Goal: Book appointment/travel/reservation

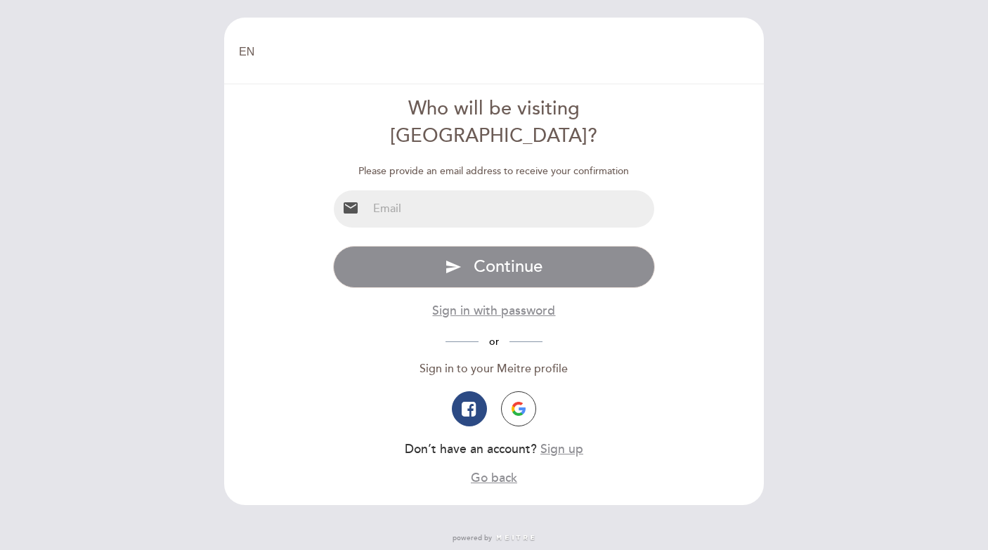
click at [509, 190] on input "email" at bounding box center [510, 208] width 287 height 37
type input "[EMAIL_ADDRESS][DOMAIN_NAME]"
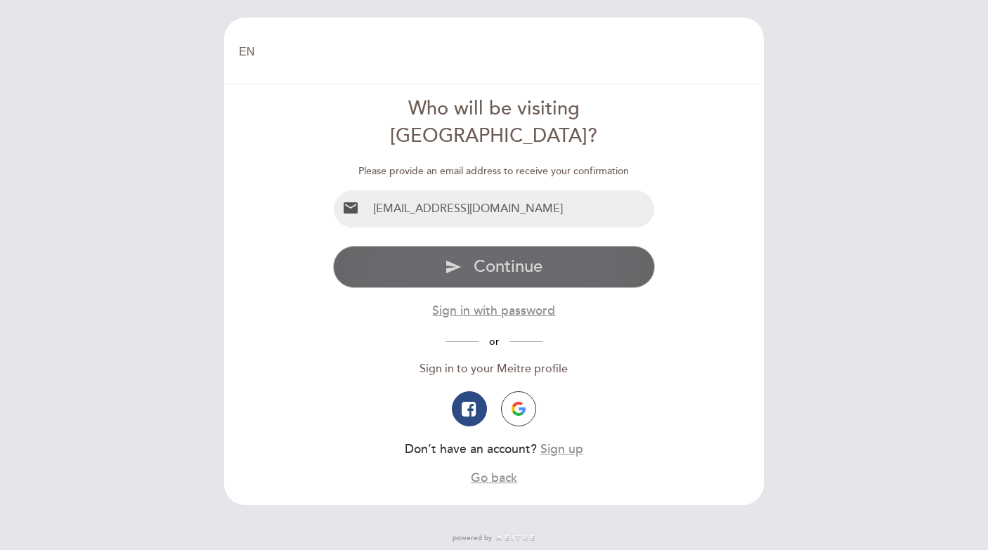
click at [499, 256] on span "Continue" at bounding box center [507, 266] width 69 height 20
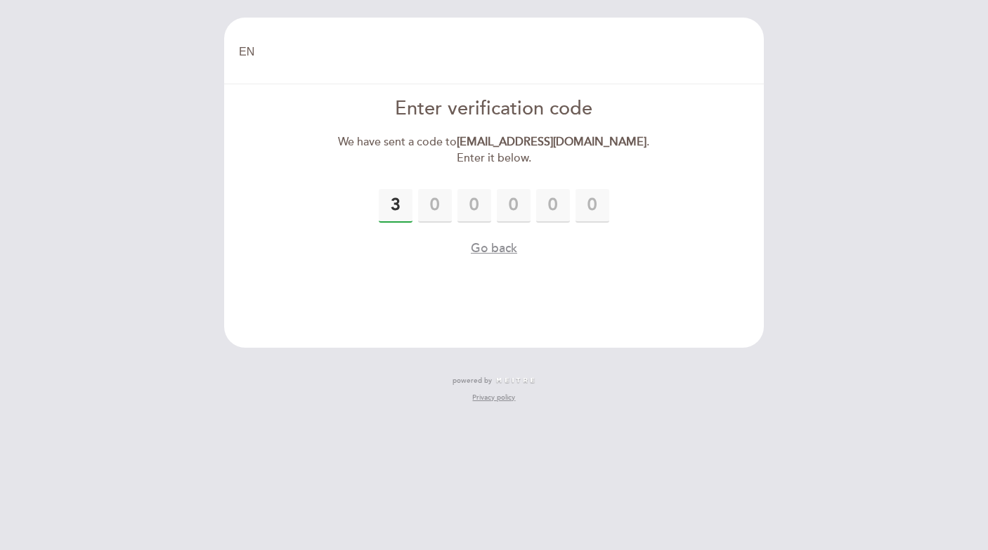
type input "3"
type input "8"
type input "5"
type input "3"
type input "8"
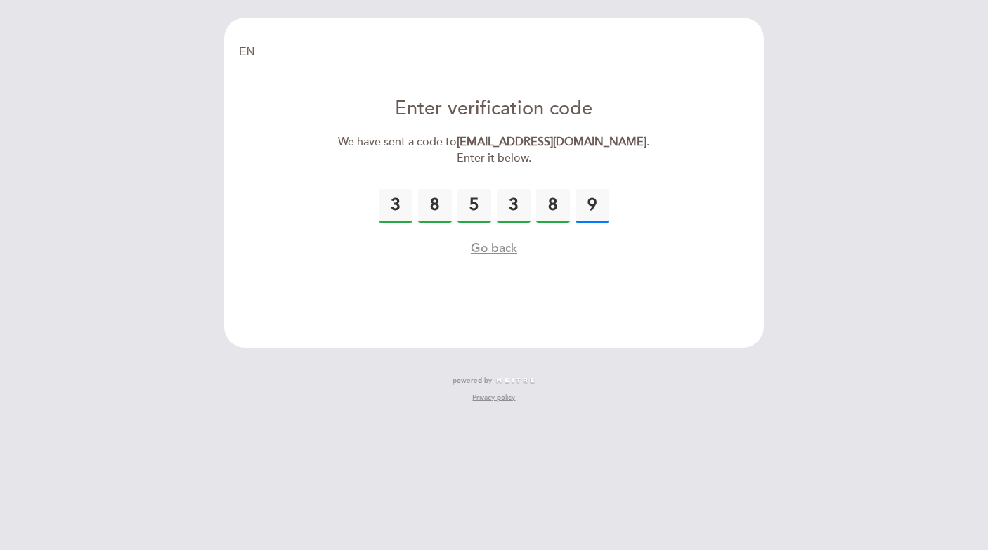
type input "9"
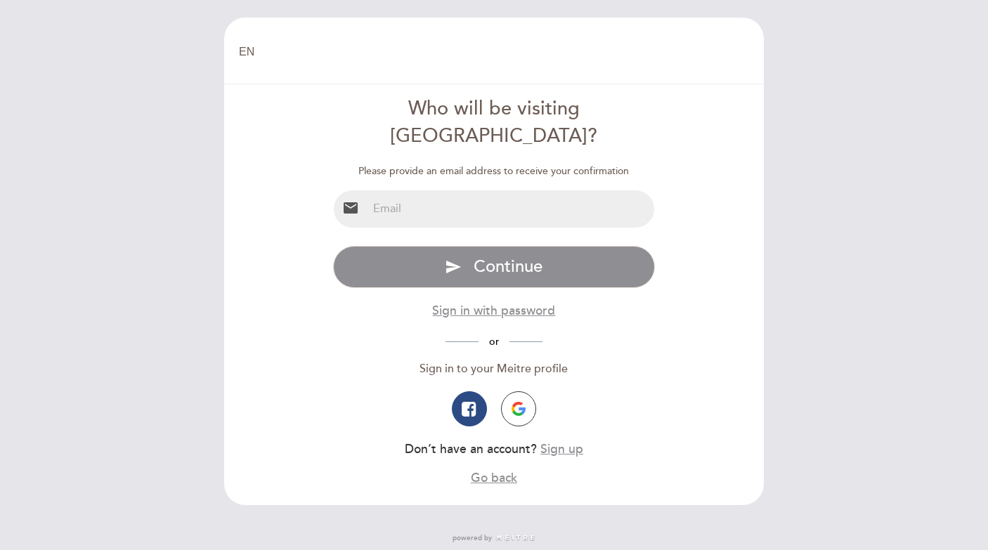
click at [423, 190] on input "email" at bounding box center [510, 208] width 287 height 37
type input "[EMAIL_ADDRESS][DOMAIN_NAME]"
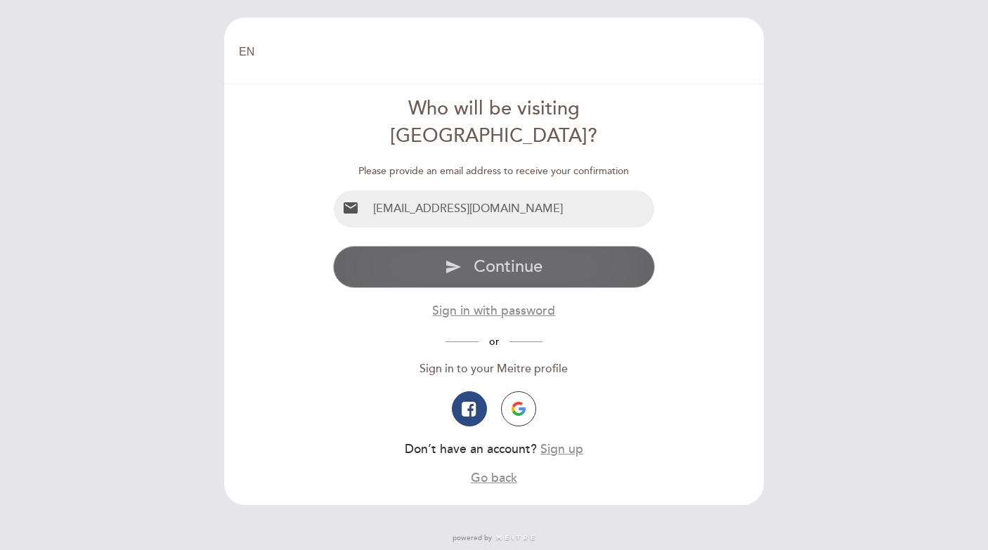
click at [485, 256] on span "Continue" at bounding box center [507, 266] width 69 height 20
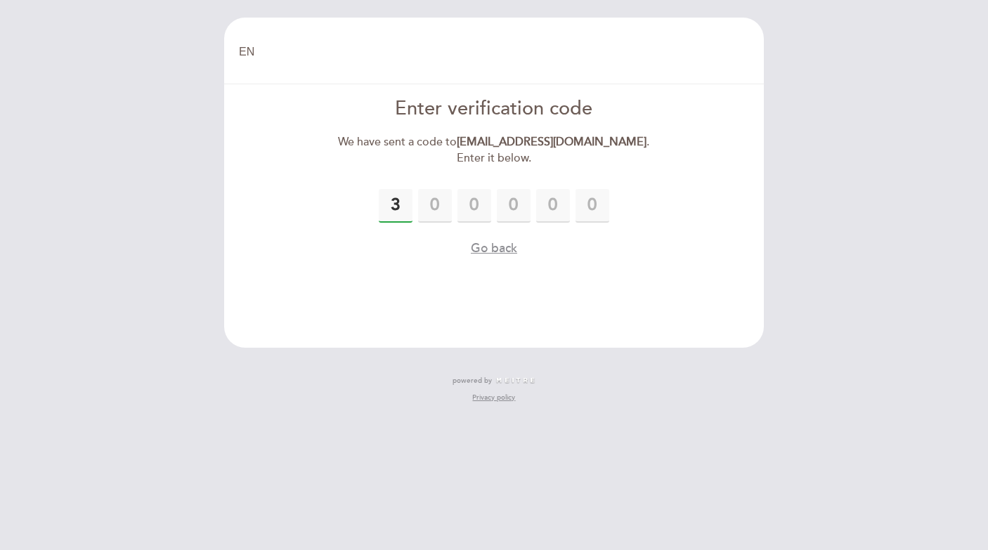
type input "3"
type input "5"
type input "4"
type input "1"
type input "9"
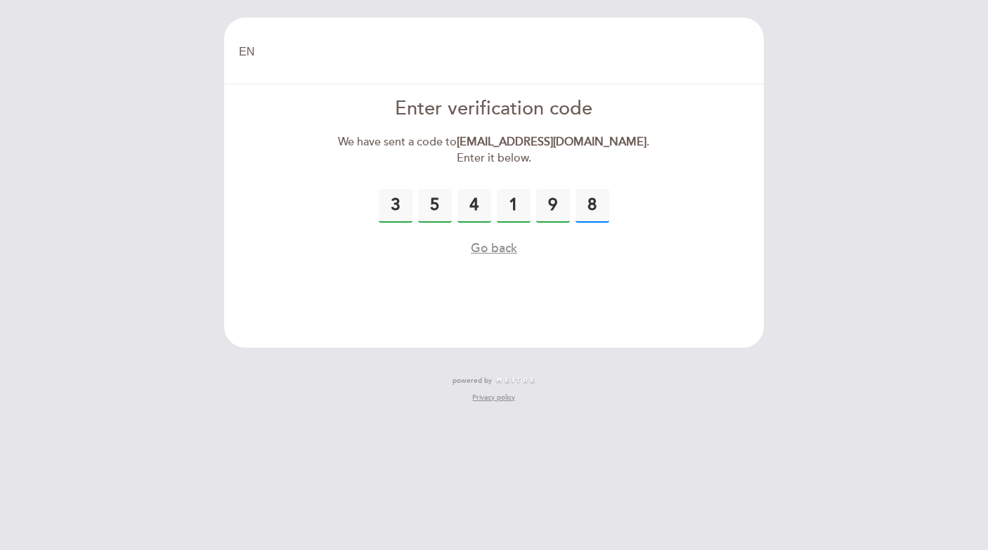
type input "8"
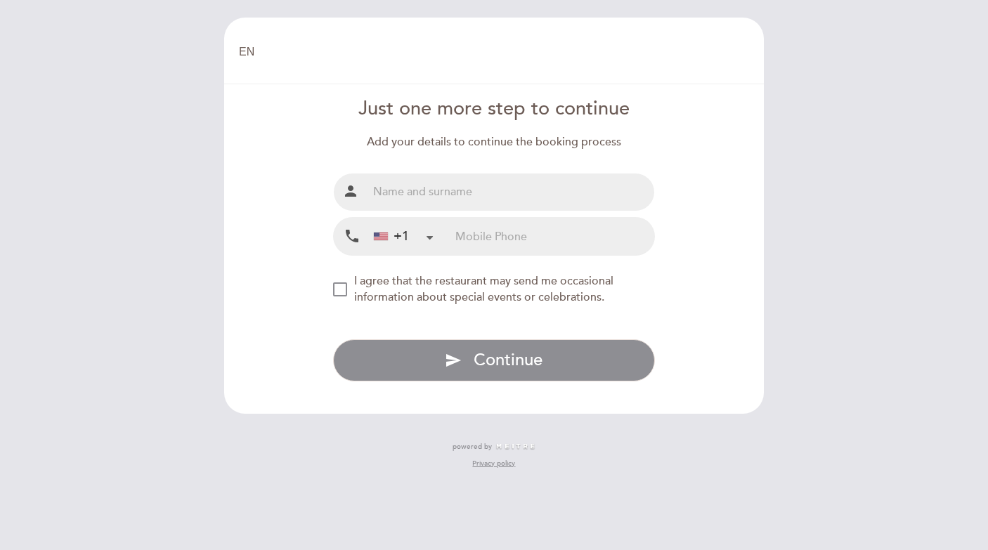
click at [438, 205] on input "text" at bounding box center [510, 191] width 287 height 37
type input "[PERSON_NAME]"
click at [476, 235] on input "tel" at bounding box center [554, 236] width 199 height 37
type input "8644146795"
click at [336, 289] on div "NEW_MODAL_AGREE_RESTAURANT_SEND_OCCASIONAL_INFO" at bounding box center [340, 289] width 14 height 14
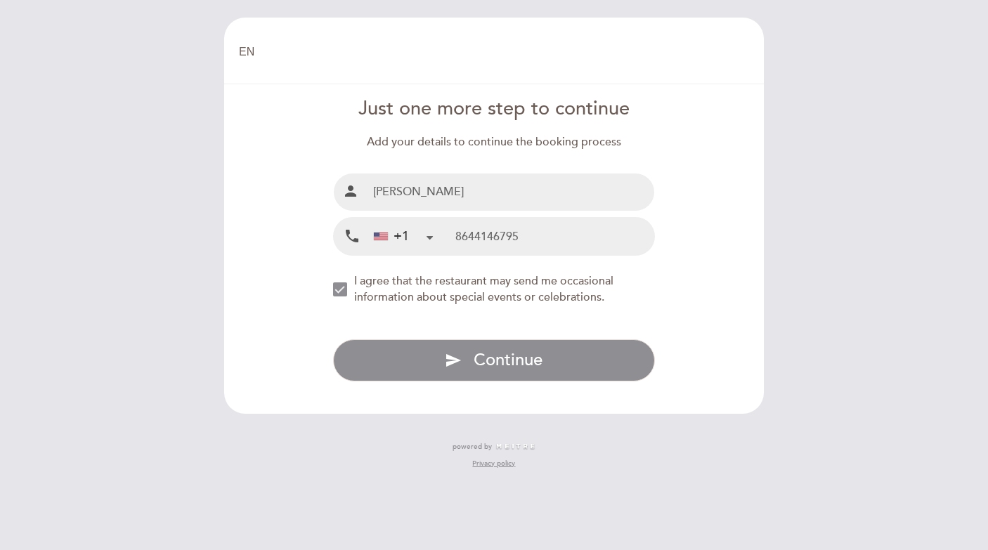
click at [336, 289] on div "NEW_MODAL_AGREE_RESTAURANT_SEND_OCCASIONAL_INFO" at bounding box center [340, 289] width 14 height 14
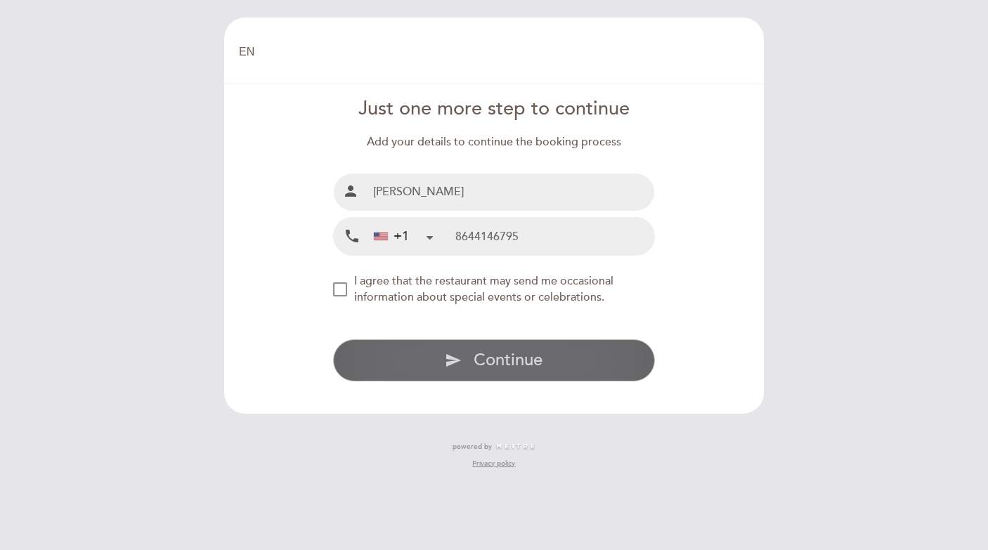
click at [489, 360] on span "Continue" at bounding box center [507, 360] width 69 height 20
